Goal: Transaction & Acquisition: Purchase product/service

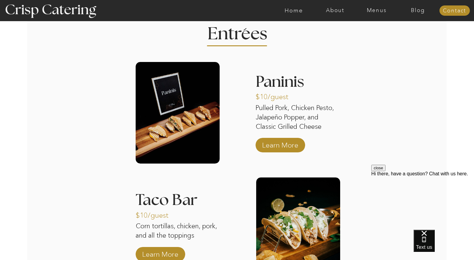
scroll to position [673, 0]
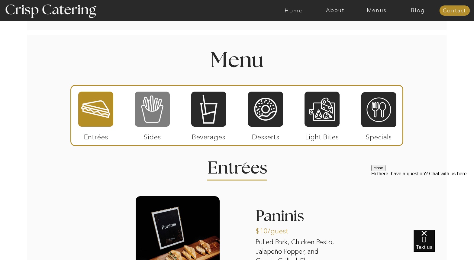
click at [154, 105] on div at bounding box center [152, 109] width 35 height 36
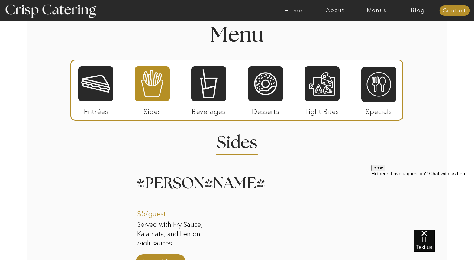
scroll to position [667, 0]
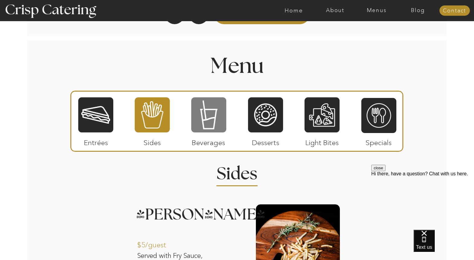
click at [202, 126] on div at bounding box center [208, 115] width 35 height 36
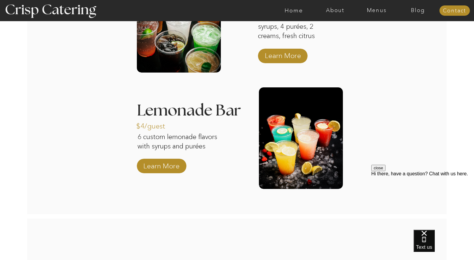
scroll to position [712, 0]
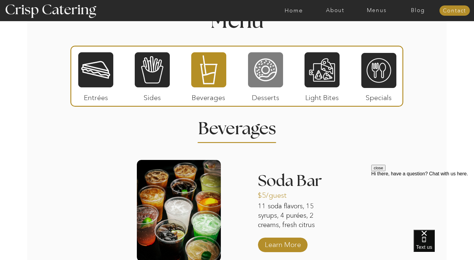
click at [274, 70] on div at bounding box center [265, 70] width 35 height 36
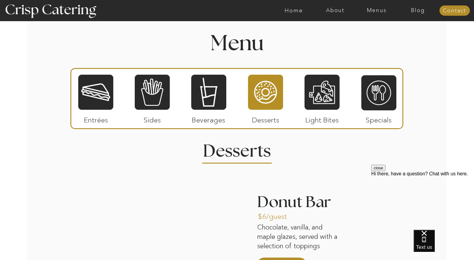
scroll to position [659, 0]
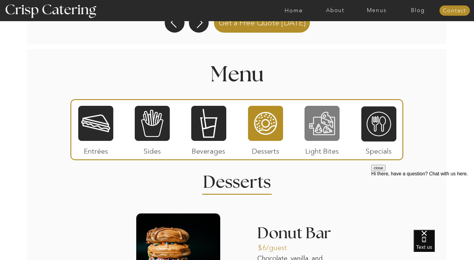
click at [319, 125] on div at bounding box center [322, 123] width 35 height 36
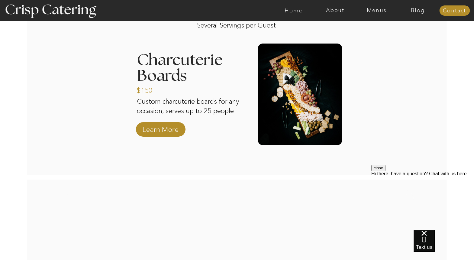
scroll to position [671, 0]
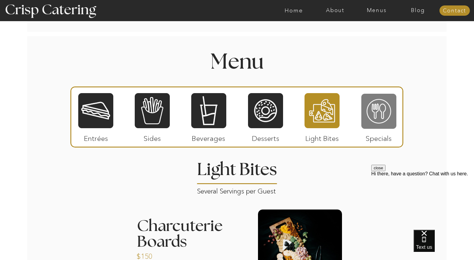
click at [384, 122] on div at bounding box center [379, 111] width 35 height 36
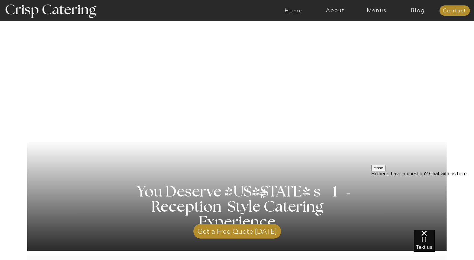
scroll to position [4, 0]
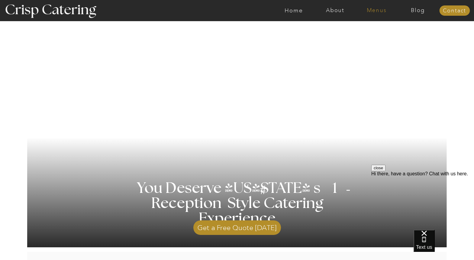
click at [368, 12] on nav "Menus" at bounding box center [376, 11] width 41 height 6
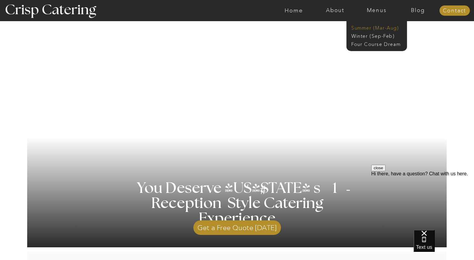
click at [364, 28] on nav "Summer (Mar-Aug)" at bounding box center [379, 27] width 54 height 6
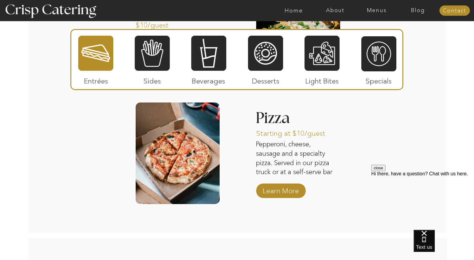
scroll to position [806, 0]
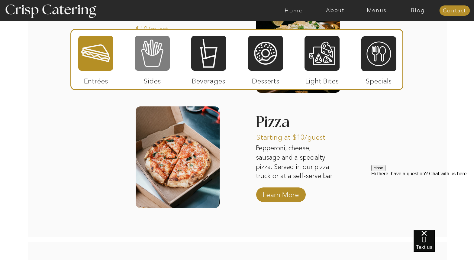
click at [161, 61] on div at bounding box center [152, 53] width 35 height 36
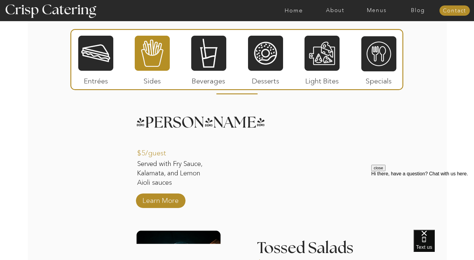
scroll to position [541, 0]
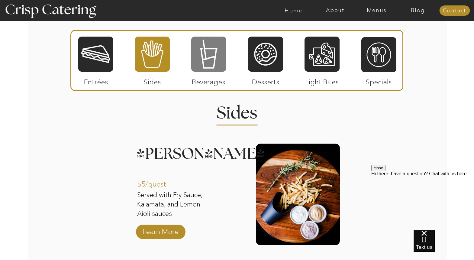
click at [216, 63] on div at bounding box center [208, 54] width 35 height 36
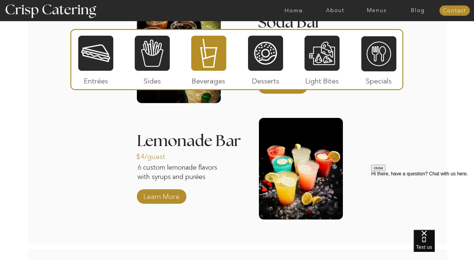
scroll to position [714, 0]
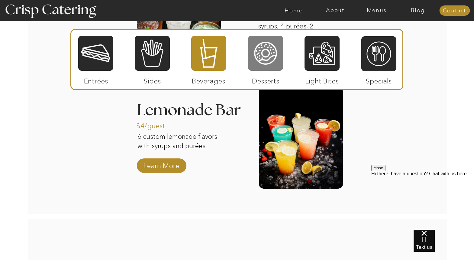
click at [281, 46] on div at bounding box center [265, 53] width 35 height 36
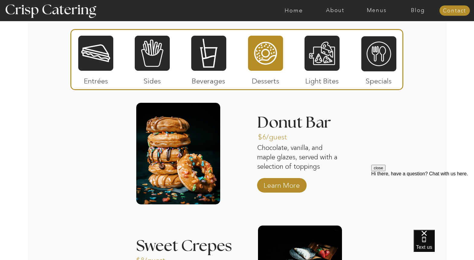
scroll to position [551, 0]
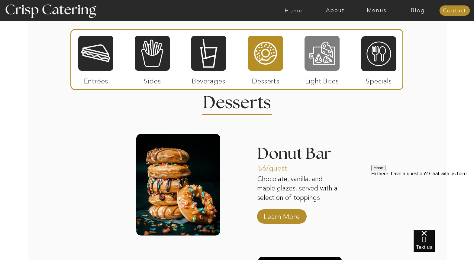
click at [330, 50] on div at bounding box center [322, 53] width 35 height 36
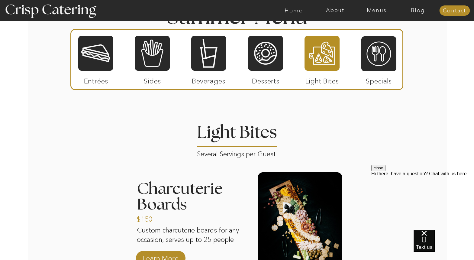
scroll to position [490, 0]
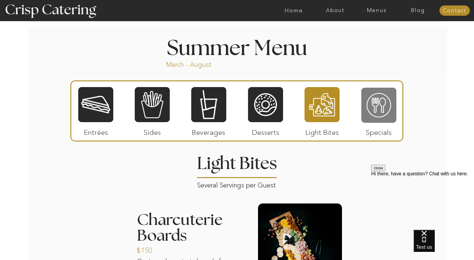
click at [379, 90] on div at bounding box center [379, 105] width 35 height 36
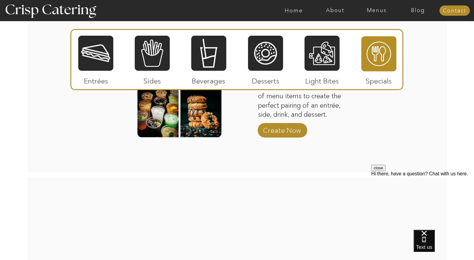
scroll to position [677, 0]
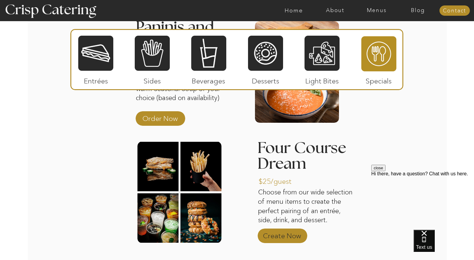
click at [274, 236] on p "Create Now" at bounding box center [282, 235] width 40 height 18
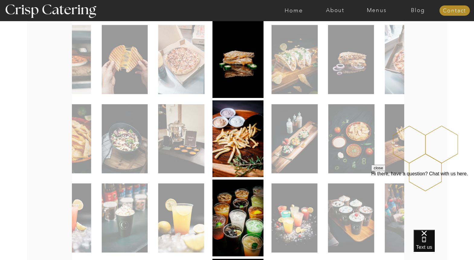
scroll to position [39, 0]
